Goal: Communication & Community: Answer question/provide support

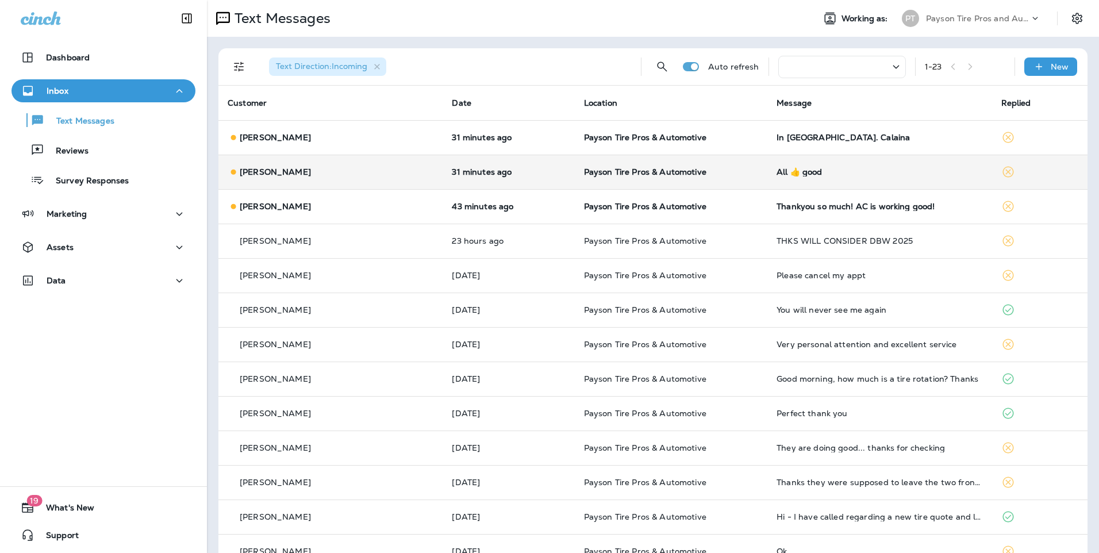
click at [380, 170] on div "[PERSON_NAME]" at bounding box center [331, 172] width 206 height 12
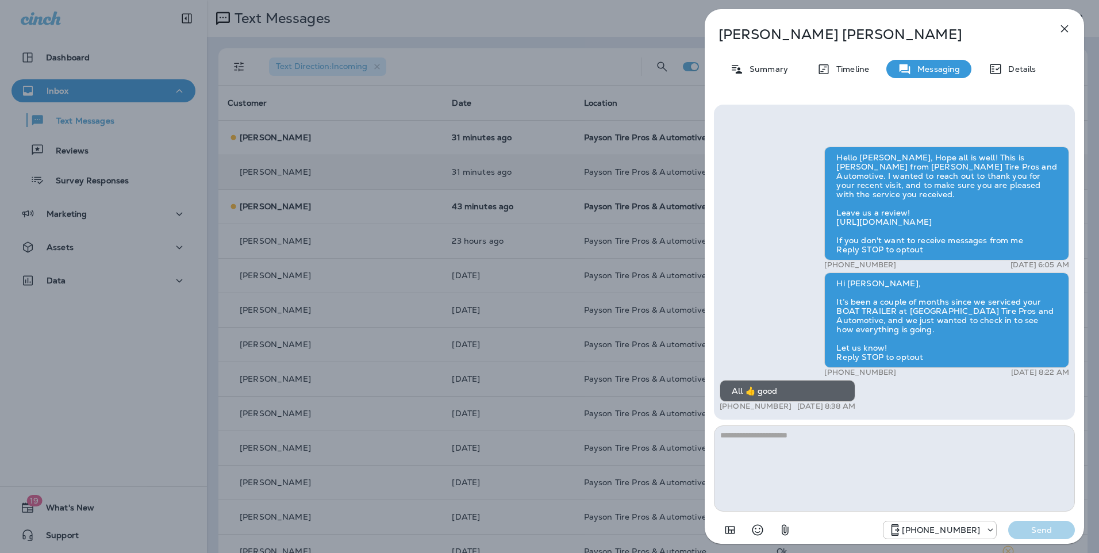
click at [748, 433] on textarea at bounding box center [894, 468] width 361 height 86
type textarea "**********"
click at [1051, 529] on p "Send" at bounding box center [1041, 530] width 48 height 10
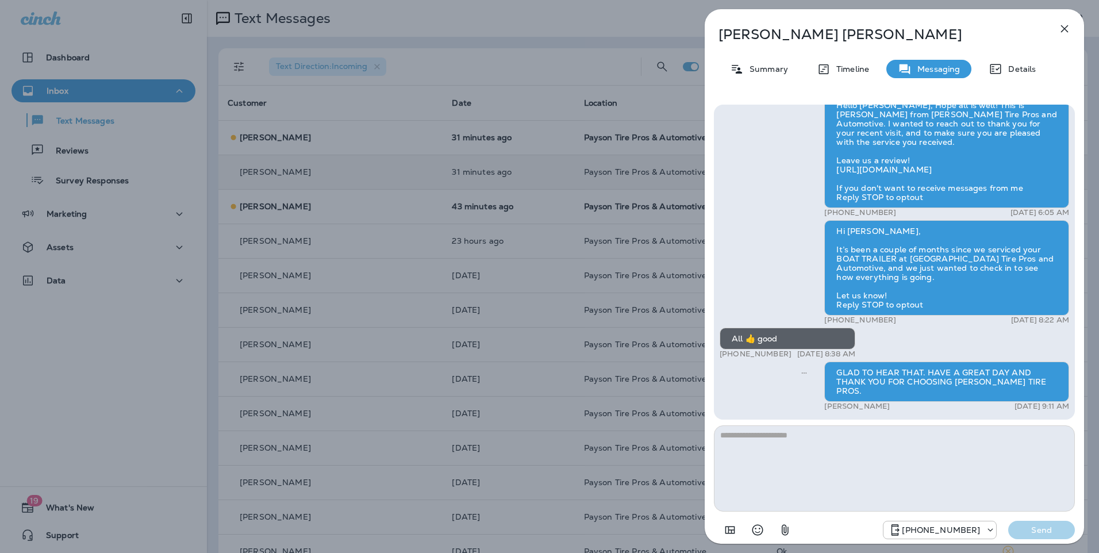
click at [362, 139] on div "[PERSON_NAME] Summary Timeline Messaging Details Hello [PERSON_NAME], Hope all …" at bounding box center [549, 276] width 1099 height 553
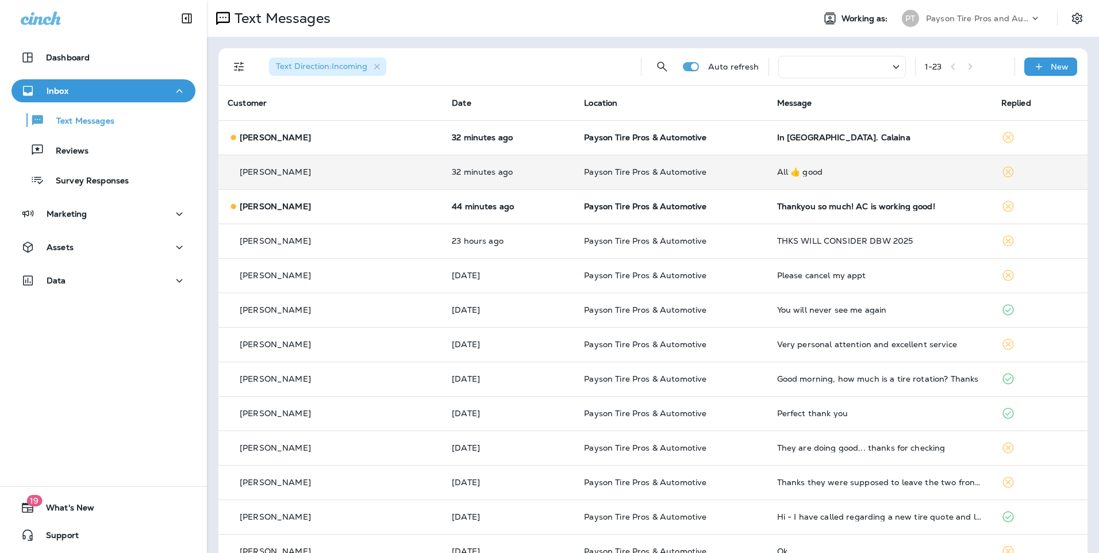
click at [359, 140] on div at bounding box center [549, 276] width 1099 height 553
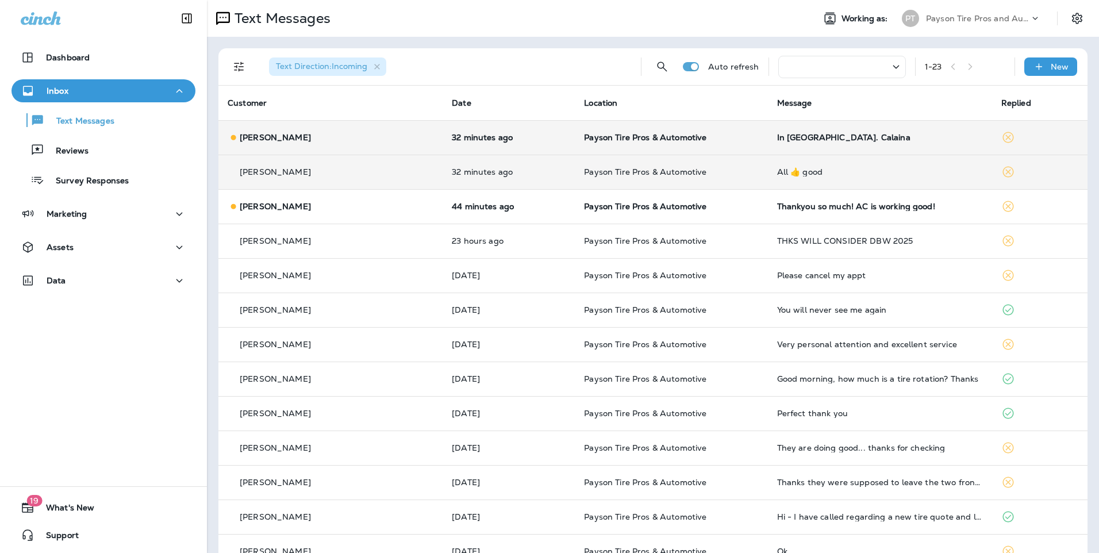
click at [713, 137] on p "Payson Tire Pros & Automotive" at bounding box center [671, 137] width 174 height 9
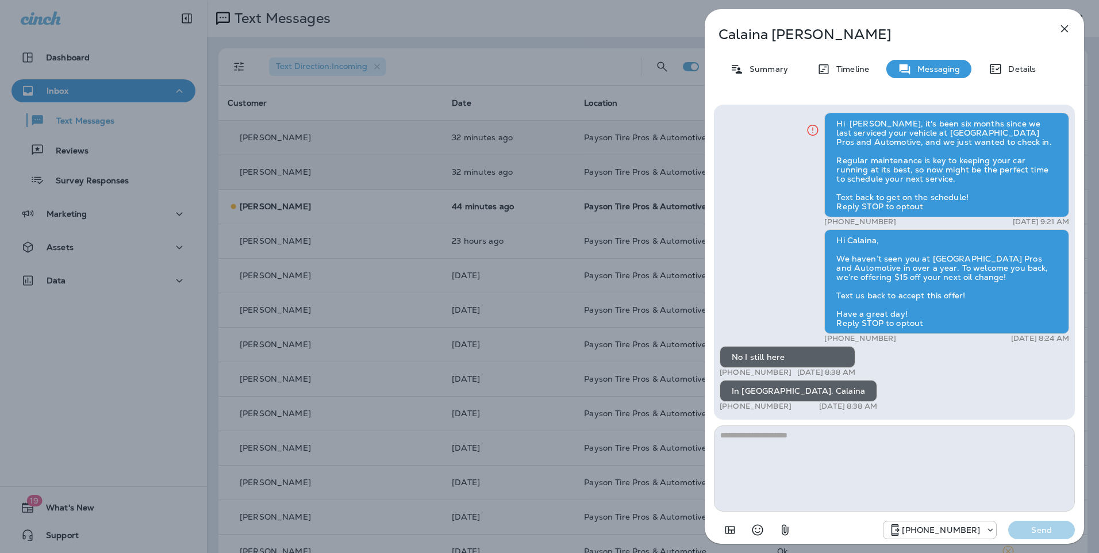
click at [345, 207] on div "[PERSON_NAME] Summary Timeline Messaging Details Hi [PERSON_NAME], it's been si…" at bounding box center [549, 276] width 1099 height 553
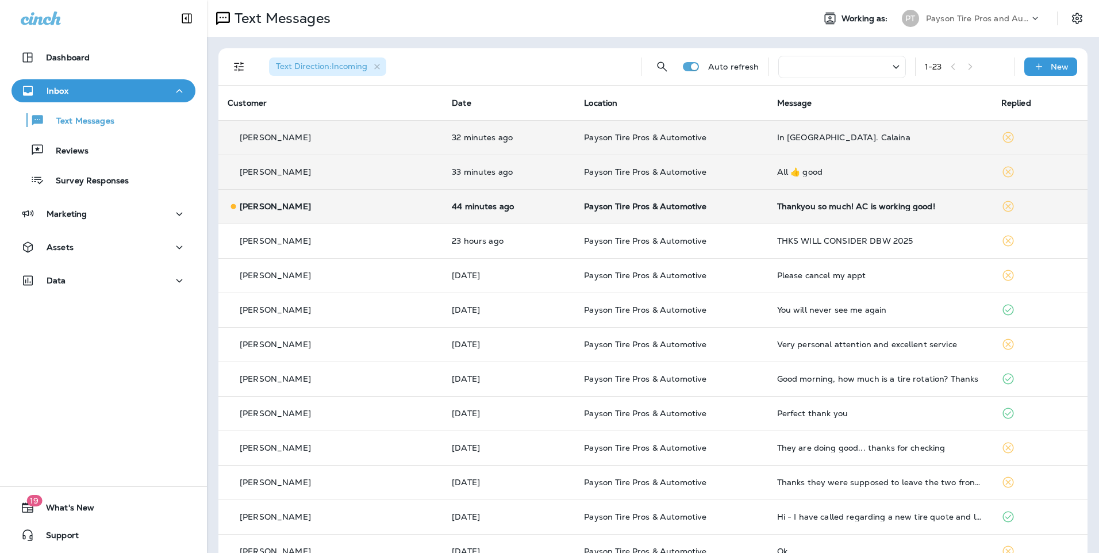
click at [728, 208] on p "Payson Tire Pros & Automotive" at bounding box center [671, 206] width 174 height 9
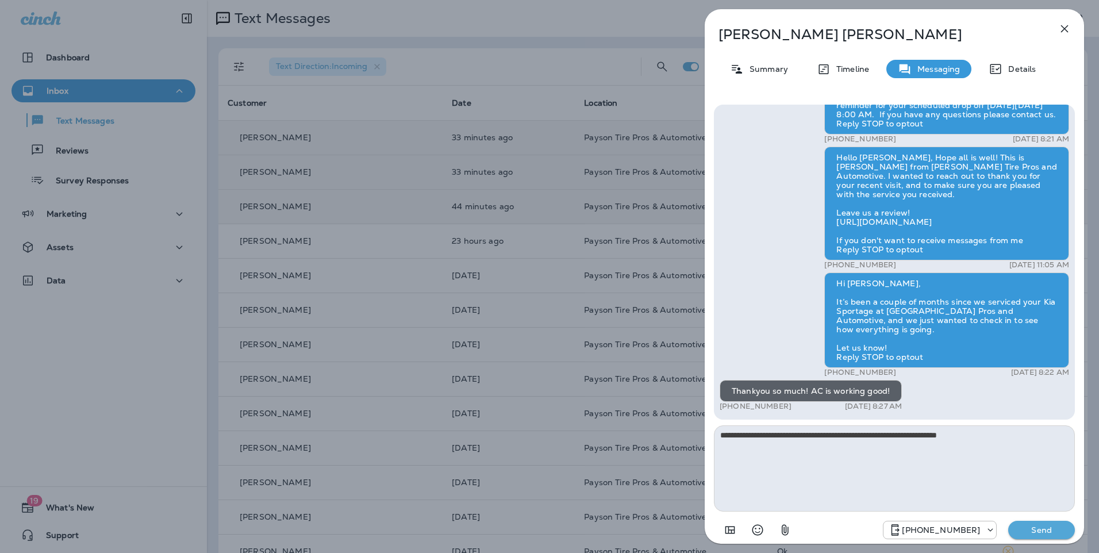
type textarea "**********"
click at [1041, 527] on p "Send" at bounding box center [1041, 530] width 48 height 10
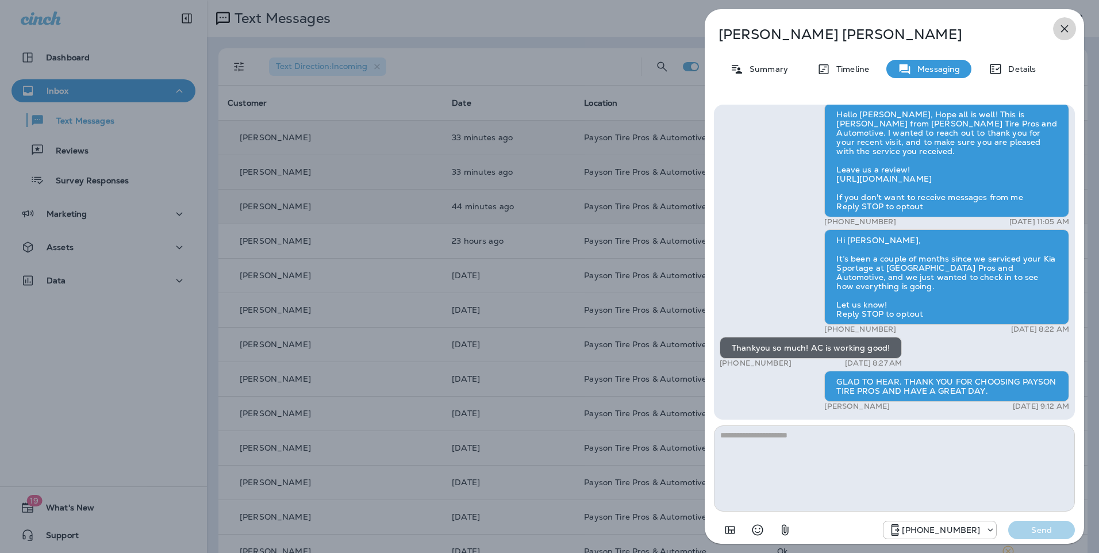
click at [1069, 29] on icon "button" at bounding box center [1065, 29] width 14 height 14
